Goal: Find specific page/section: Find specific page/section

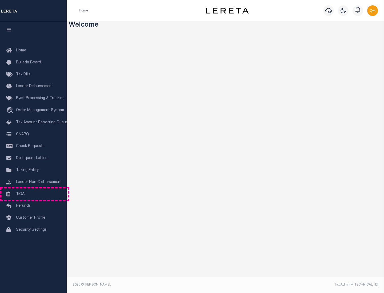
click at [33, 194] on link "TIQA" at bounding box center [33, 195] width 67 height 12
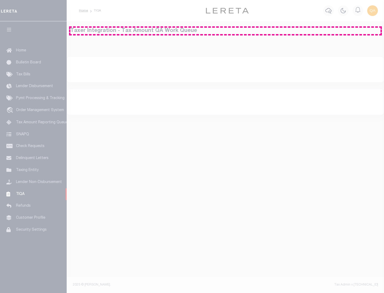
select select "200"
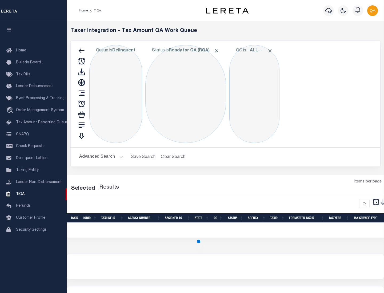
select select "200"
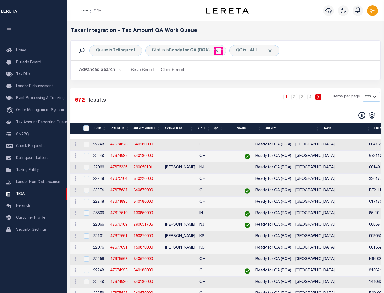
click at [219, 51] on span "Click to Remove" at bounding box center [217, 51] width 6 height 6
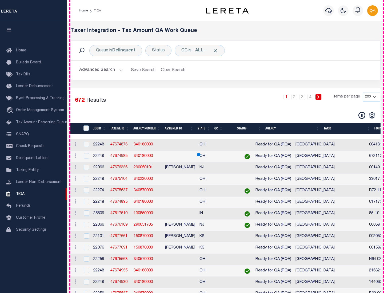
scroll to position [1140, 0]
